Goal: Check status

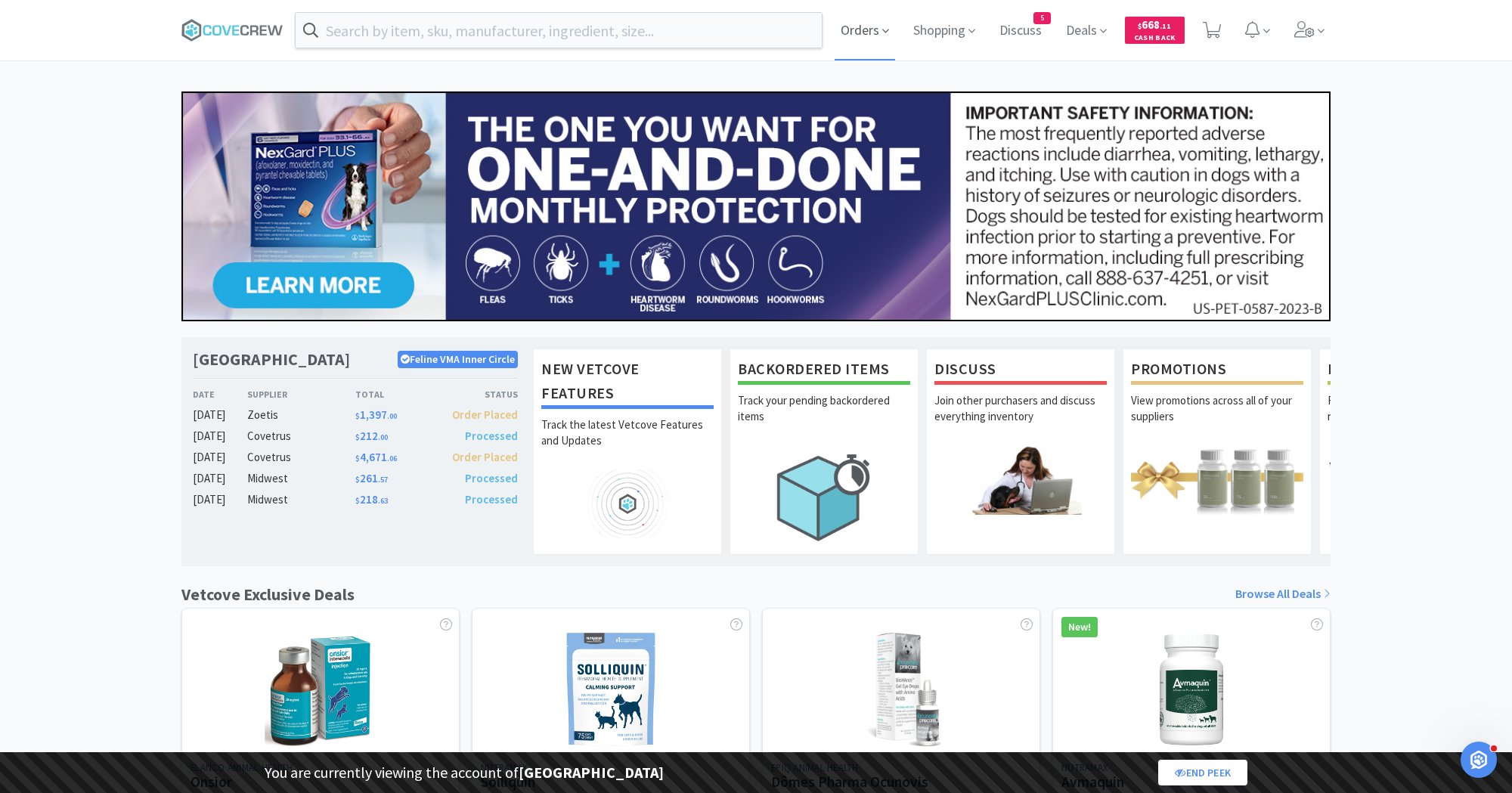
click at [862, 35] on span "Orders" at bounding box center [865, 30] width 60 height 60
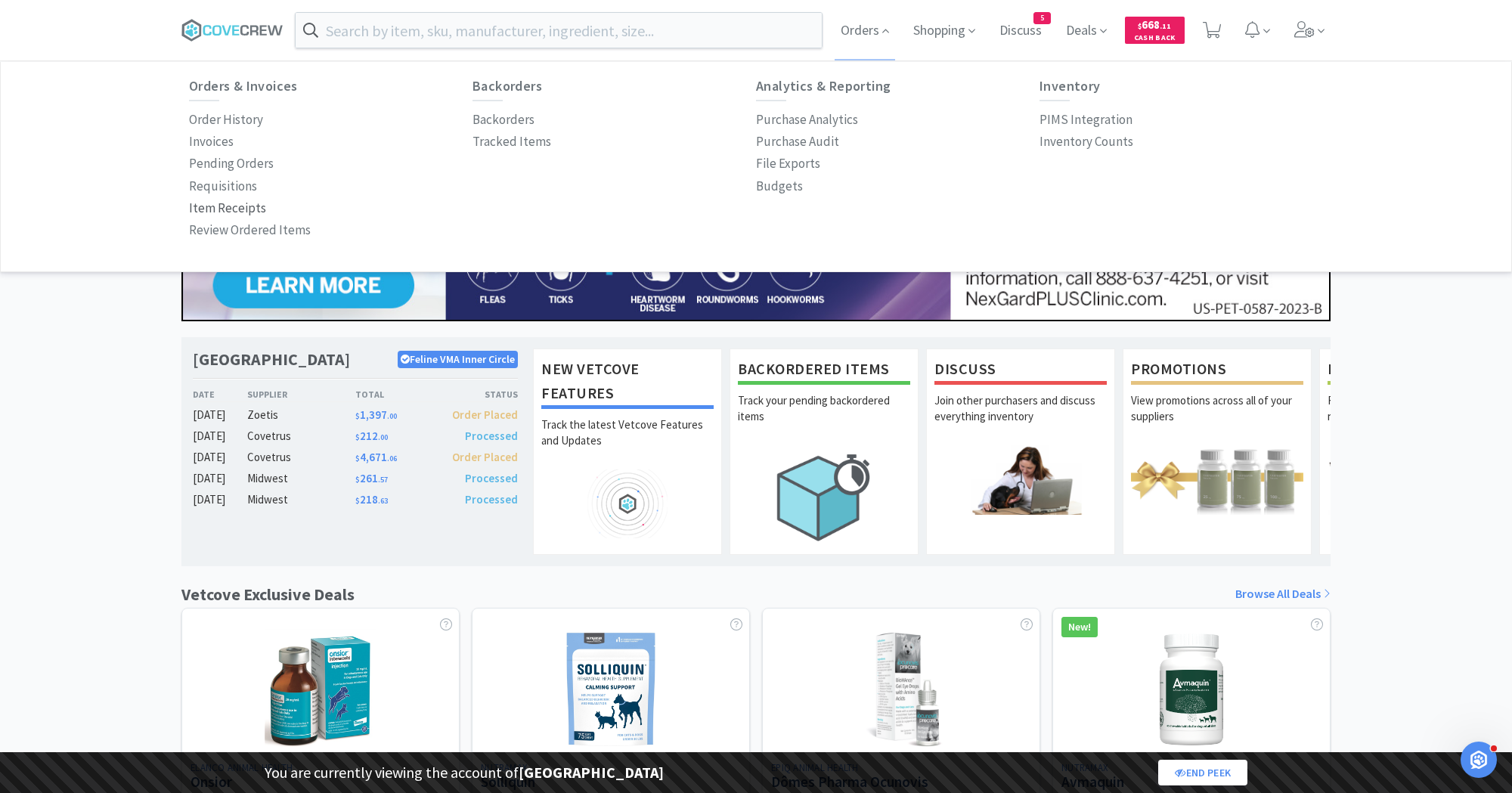
click at [238, 206] on p "Item Receipts" at bounding box center [227, 208] width 77 height 20
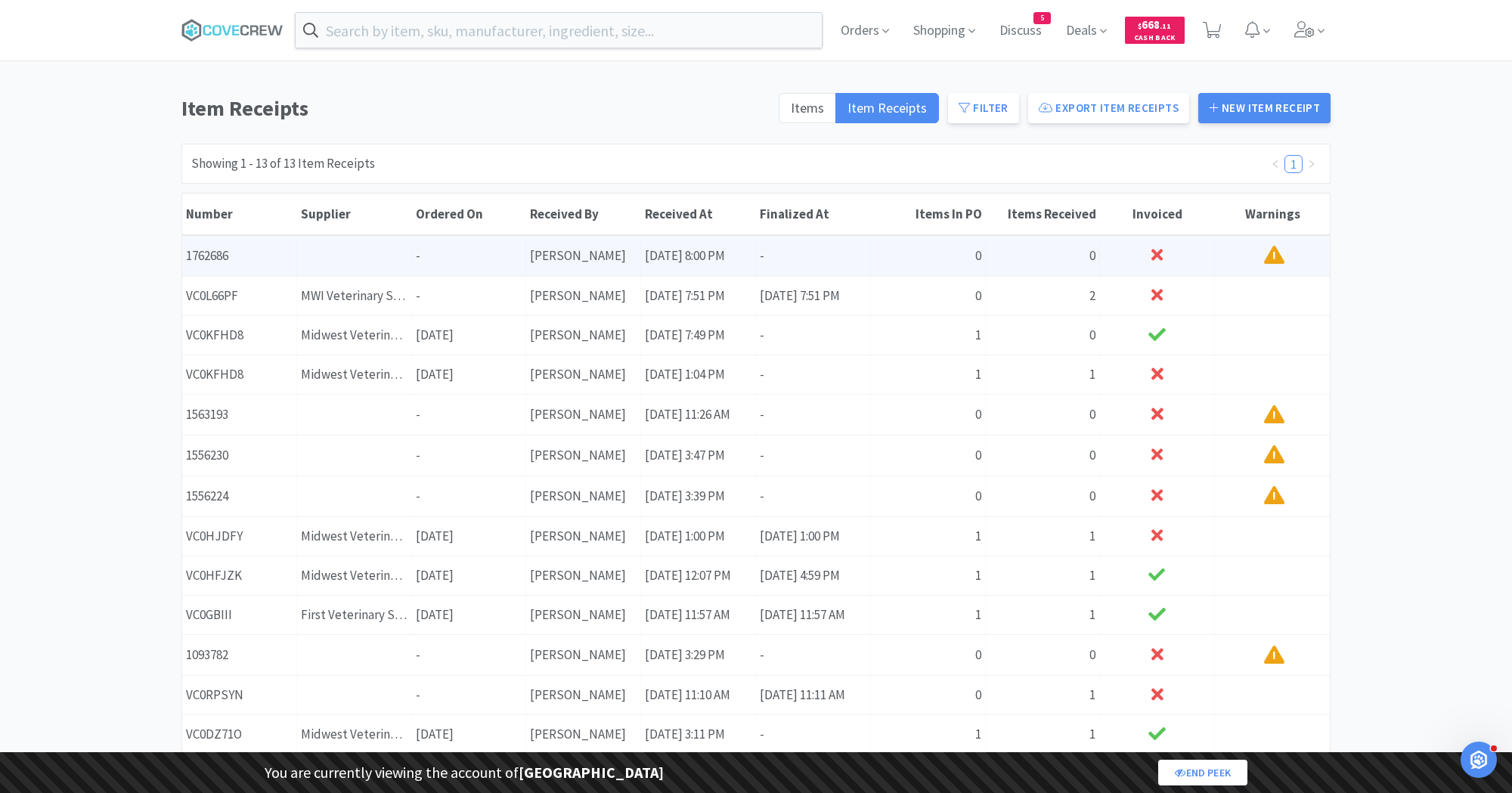
click at [1220, 253] on div "Invoiced !" at bounding box center [1273, 255] width 115 height 40
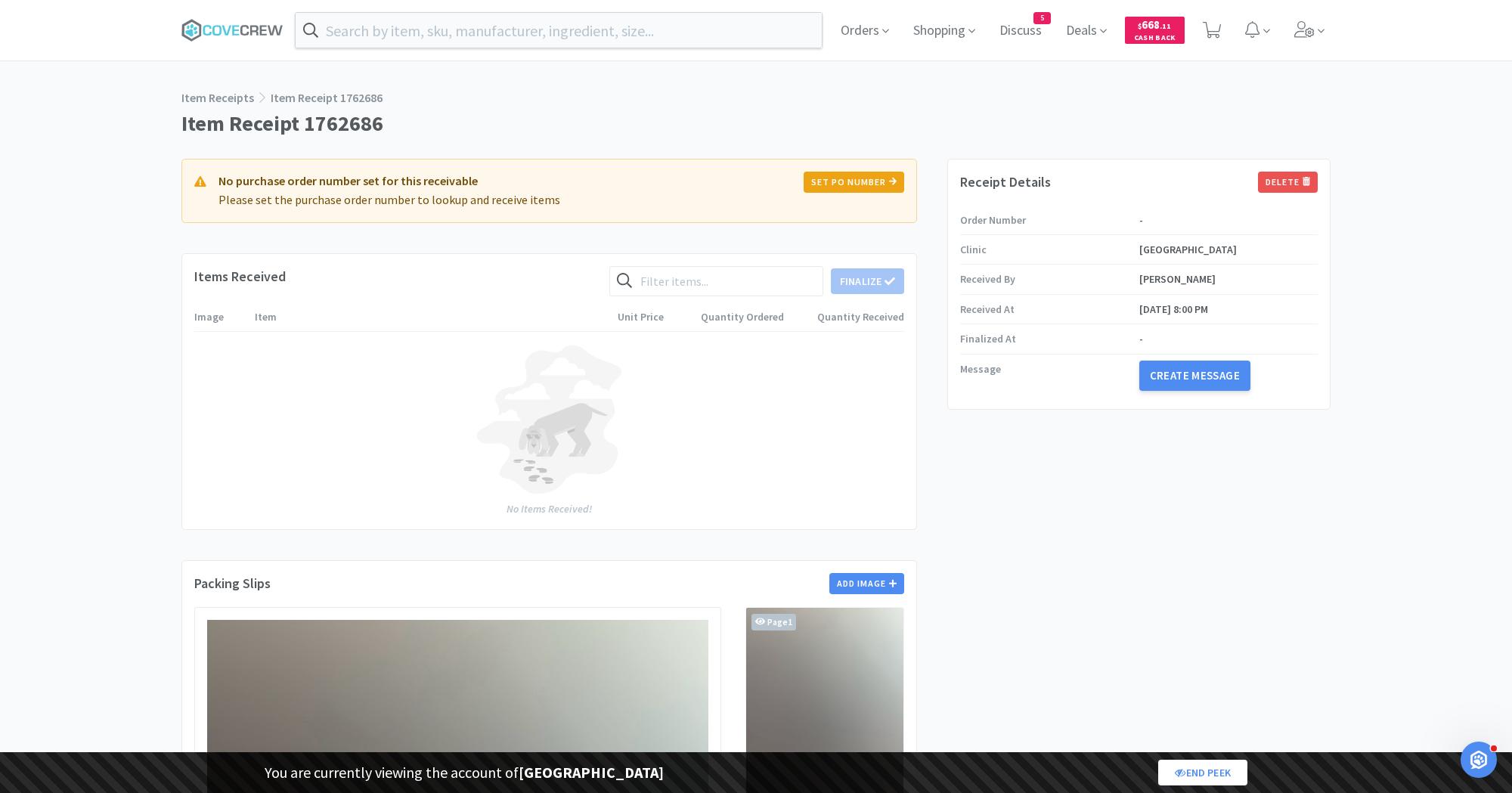
click at [164, 249] on div "Orders Shopping Discuss Discuss 5 Deals $ 668 . 11 Cash Back Item Receipts Item…" at bounding box center [756, 666] width 1512 height 1331
